Goal: Task Accomplishment & Management: Use online tool/utility

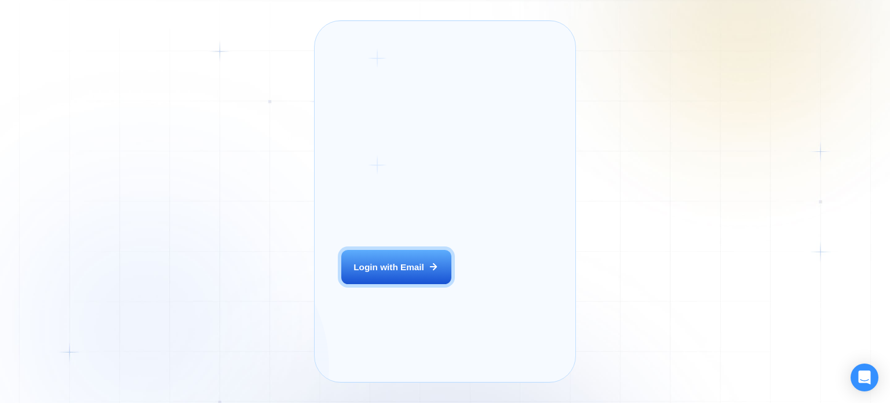
click at [396, 284] on button "Login with Email" at bounding box center [396, 267] width 110 height 35
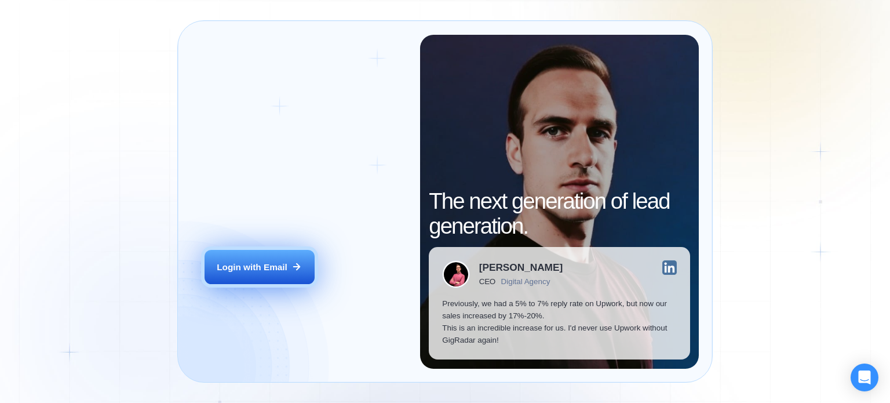
click at [277, 271] on div "Login with Email" at bounding box center [252, 267] width 71 height 12
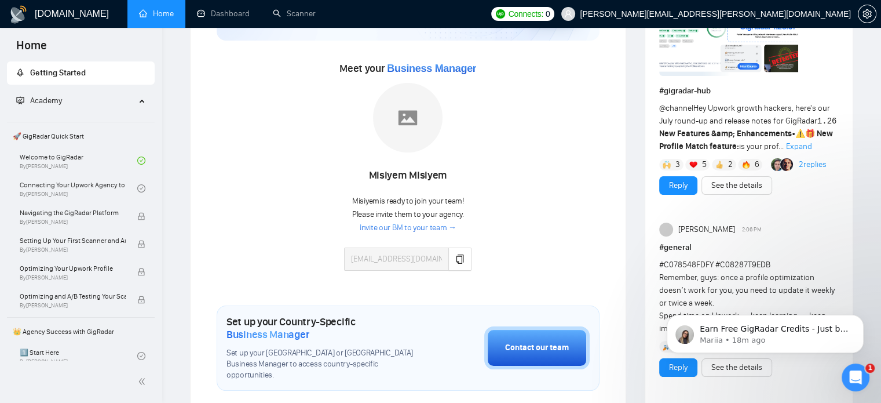
scroll to position [130, 0]
